Goal: Task Accomplishment & Management: Use online tool/utility

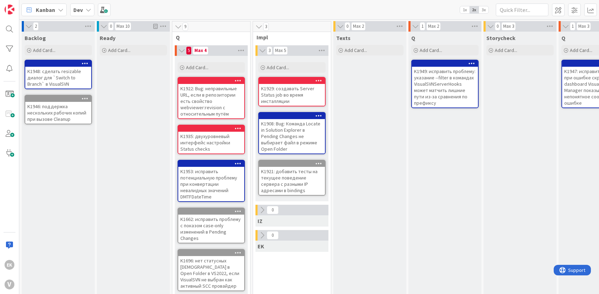
click at [386, 288] on div "Texts Add Card..." at bounding box center [369, 261] width 73 height 459
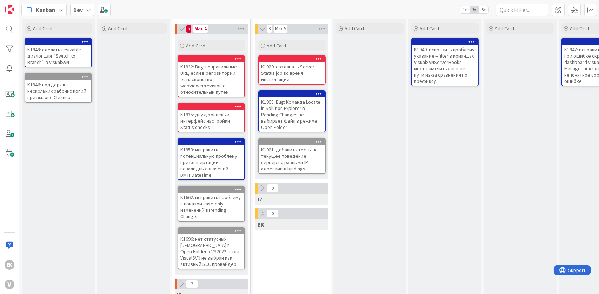
click at [386, 288] on div "2 Backlog Add Card... K1948: сделать resizable диалог для `Switch to Branch` в …" at bounding box center [308, 156] width 579 height 274
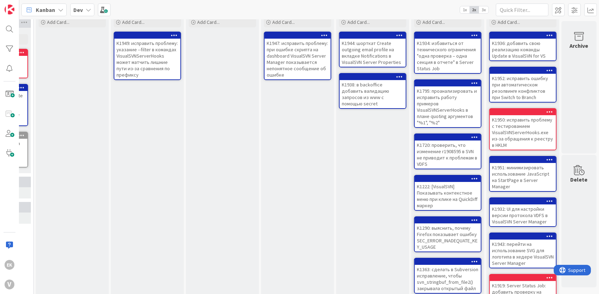
scroll to position [0, 302]
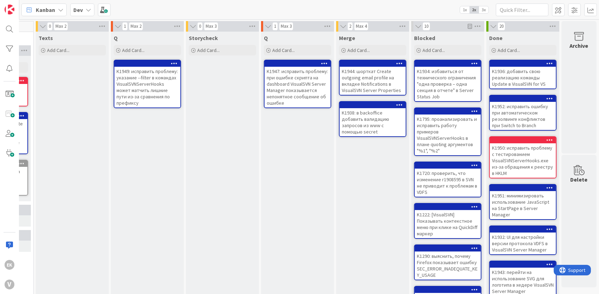
scroll to position [0, 216]
